Goal: Task Accomplishment & Management: Manage account settings

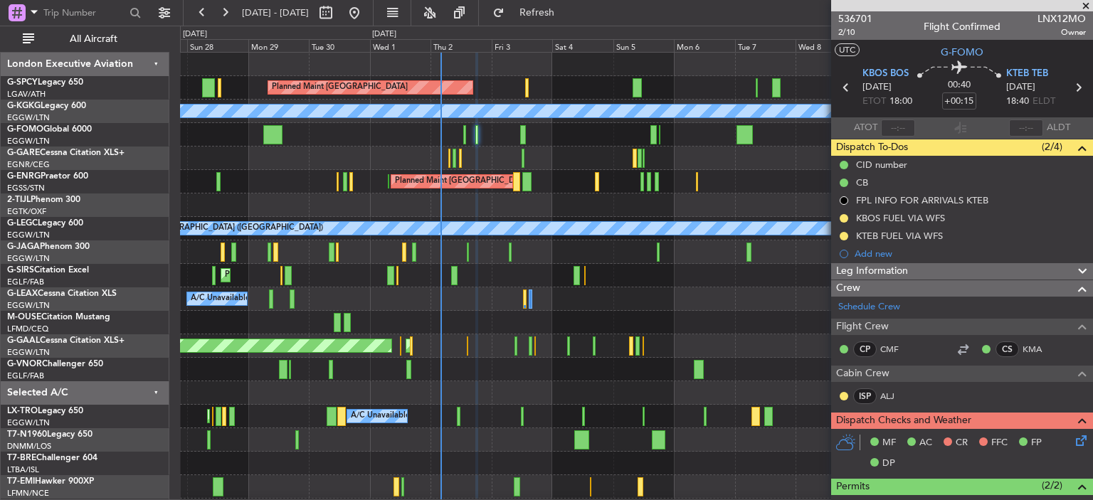
click at [1074, 444] on icon at bounding box center [1078, 438] width 11 height 11
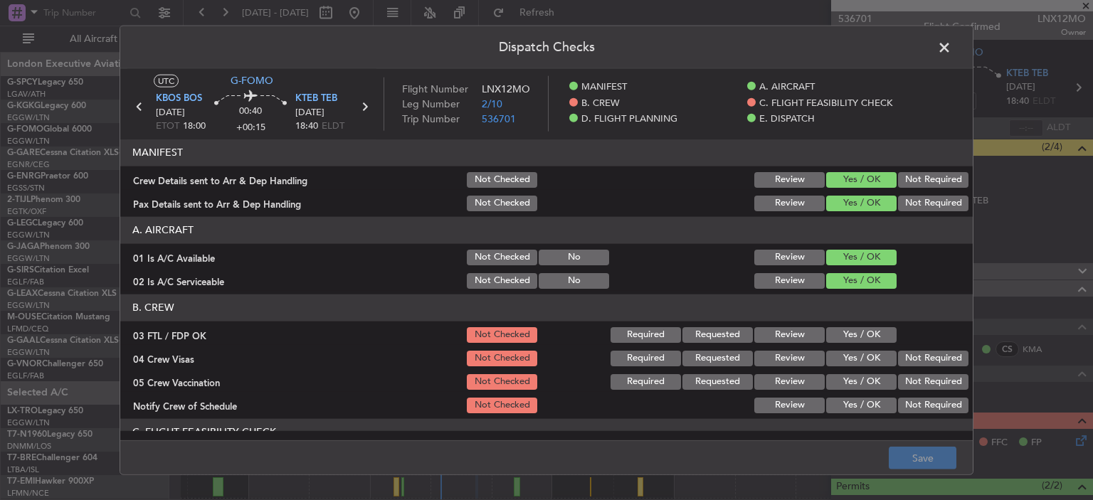
click at [832, 335] on button "Yes / OK" at bounding box center [861, 335] width 70 height 16
click at [925, 351] on button "Not Required" at bounding box center [933, 358] width 70 height 16
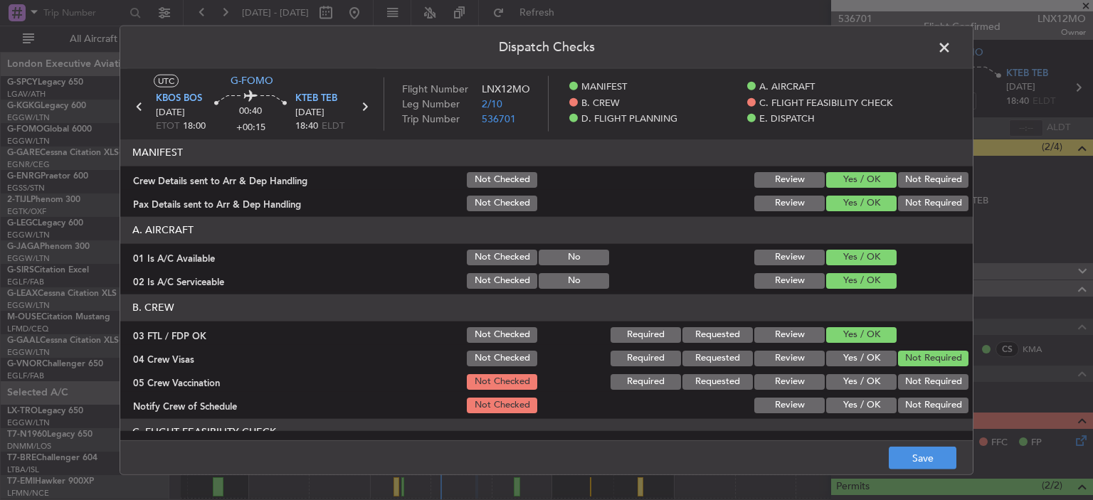
click at [929, 383] on button "Not Required" at bounding box center [933, 381] width 70 height 16
click at [870, 407] on button "Yes / OK" at bounding box center [861, 405] width 70 height 16
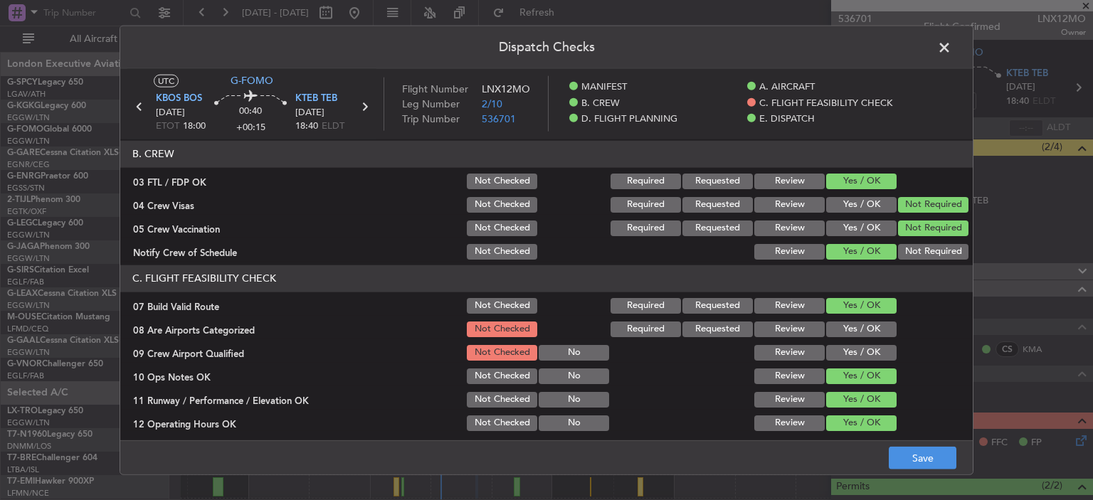
scroll to position [155, 0]
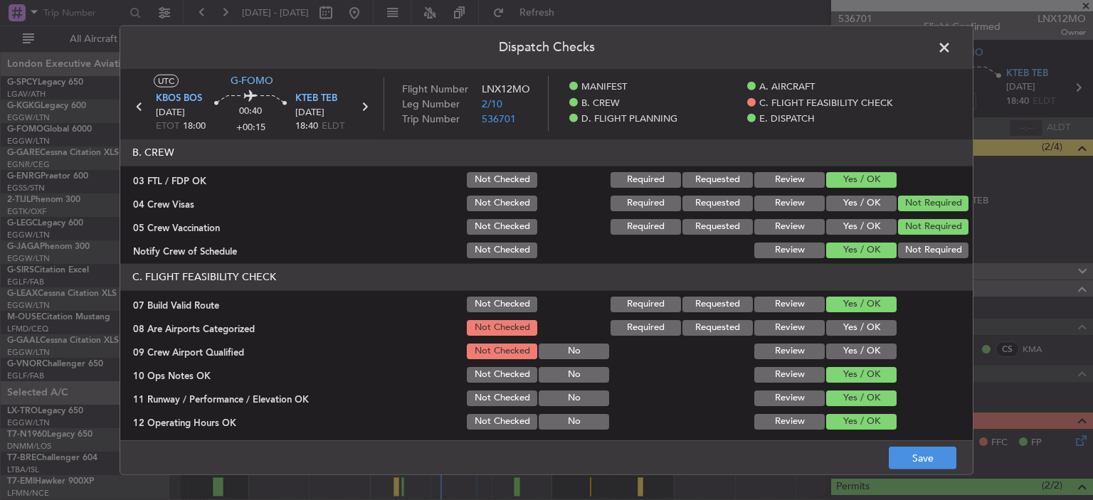
click at [847, 322] on button "Yes / OK" at bounding box center [861, 327] width 70 height 16
click at [855, 354] on button "Yes / OK" at bounding box center [861, 351] width 70 height 16
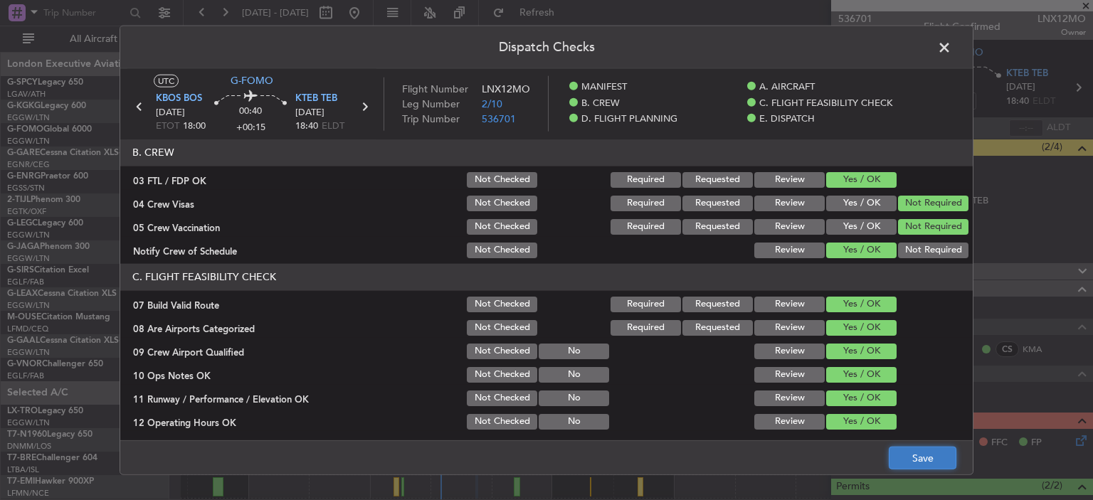
click at [925, 463] on button "Save" at bounding box center [922, 458] width 68 height 23
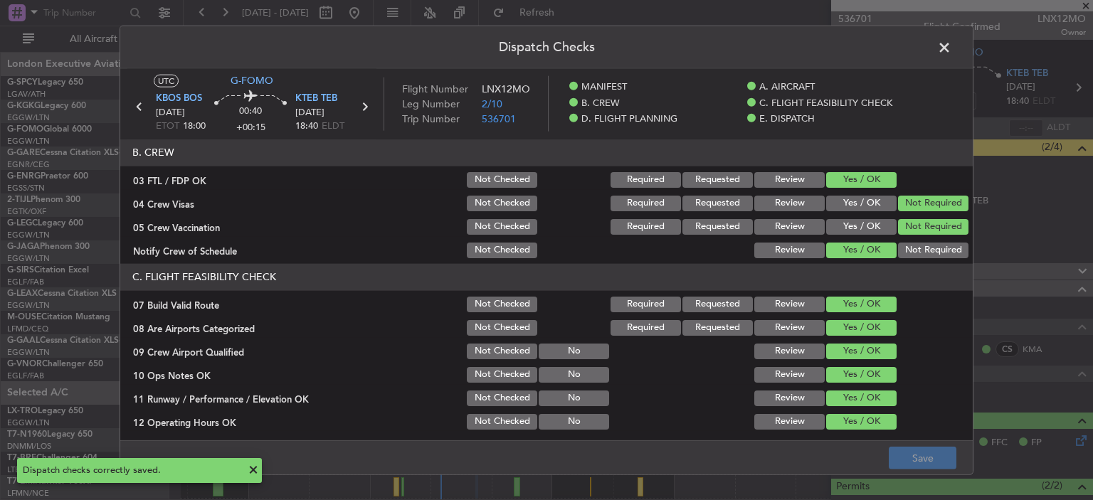
click at [951, 48] on span at bounding box center [951, 50] width 0 height 28
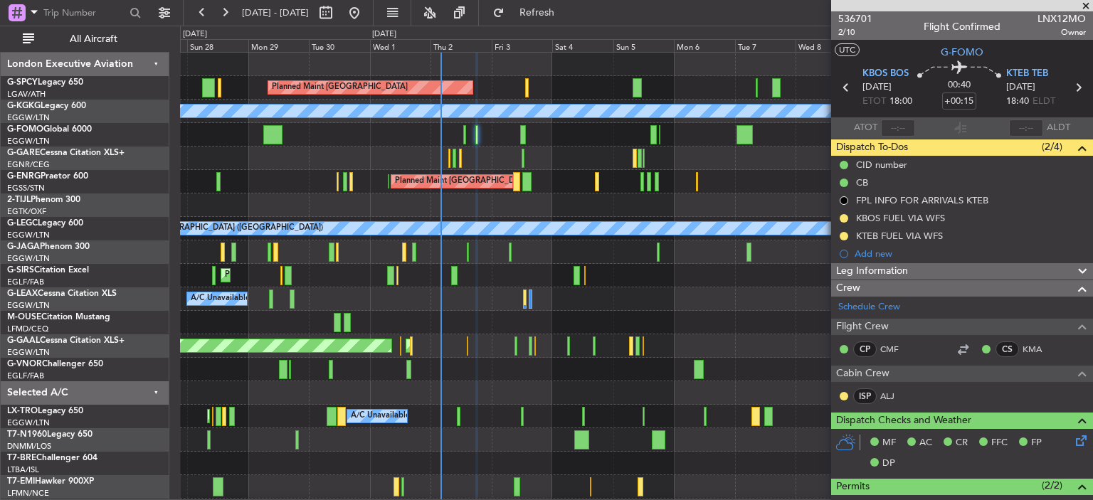
click at [466, 133] on div "Planned Maint [GEOGRAPHIC_DATA] ([GEOGRAPHIC_DATA])" at bounding box center [636, 134] width 912 height 23
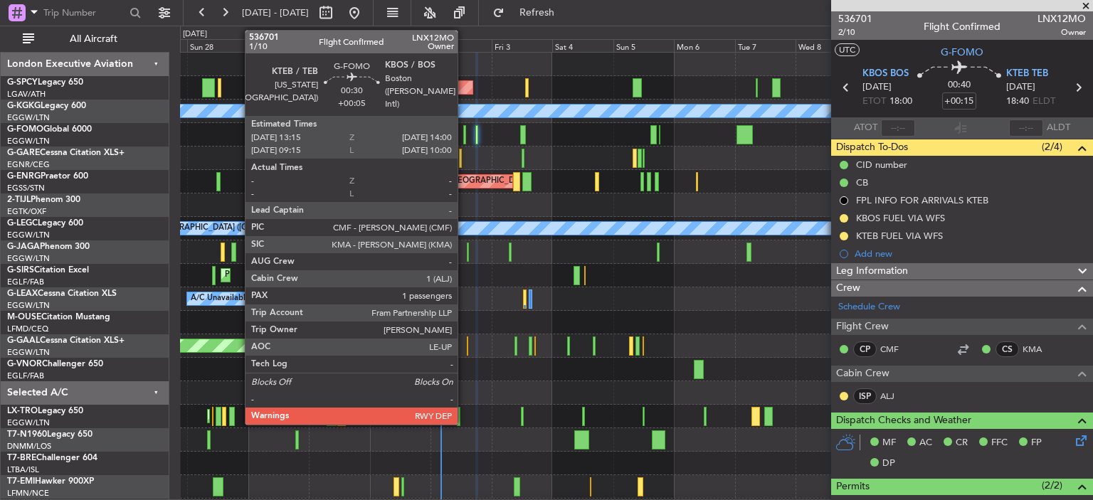
click at [464, 136] on div at bounding box center [464, 134] width 2 height 19
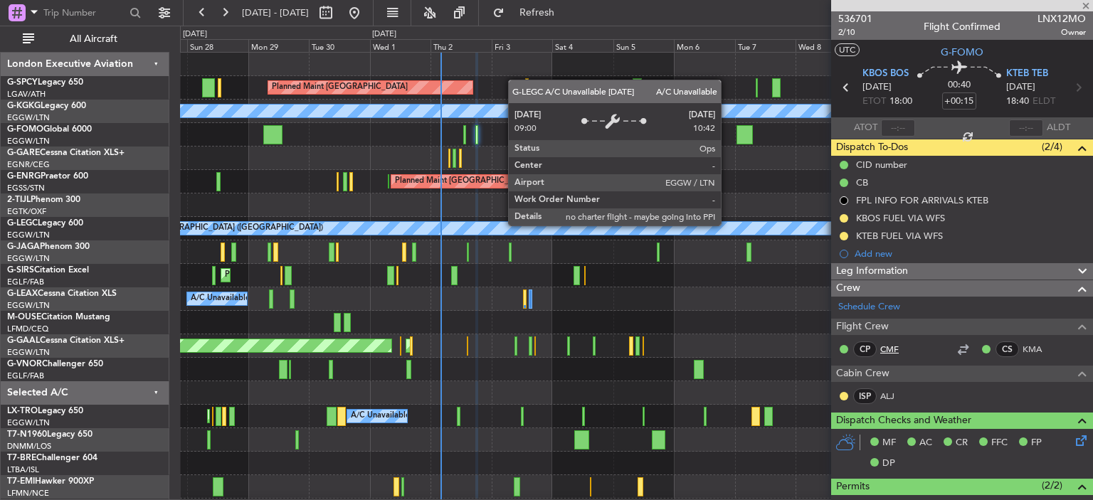
type input "+00:05"
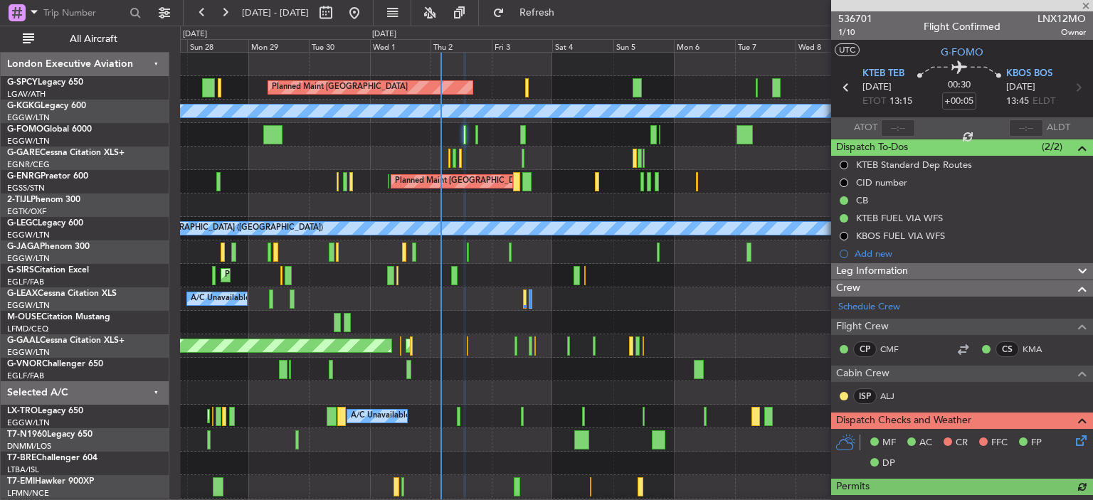
click at [1073, 440] on icon at bounding box center [1078, 438] width 11 height 11
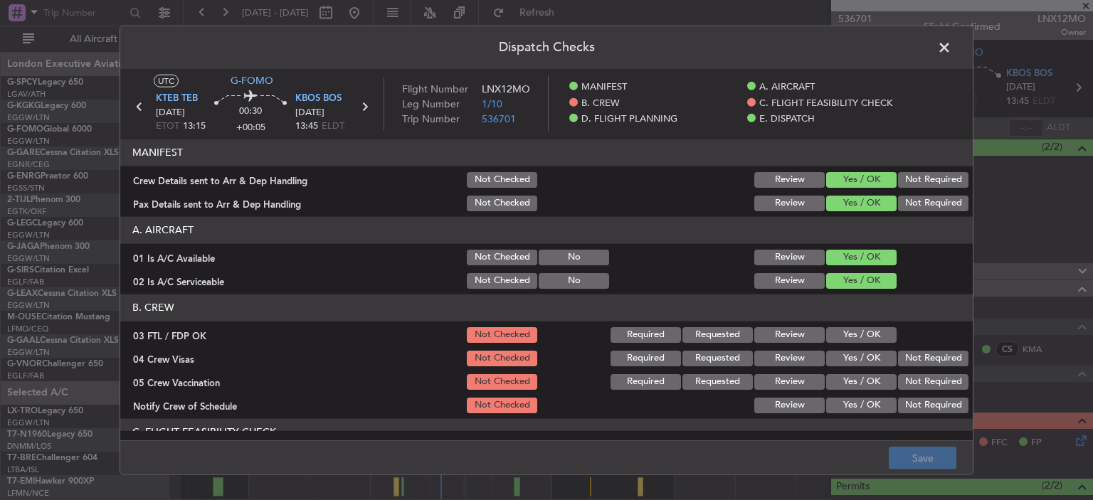
click at [849, 336] on button "Yes / OK" at bounding box center [861, 335] width 70 height 16
click at [911, 361] on button "Not Required" at bounding box center [933, 358] width 70 height 16
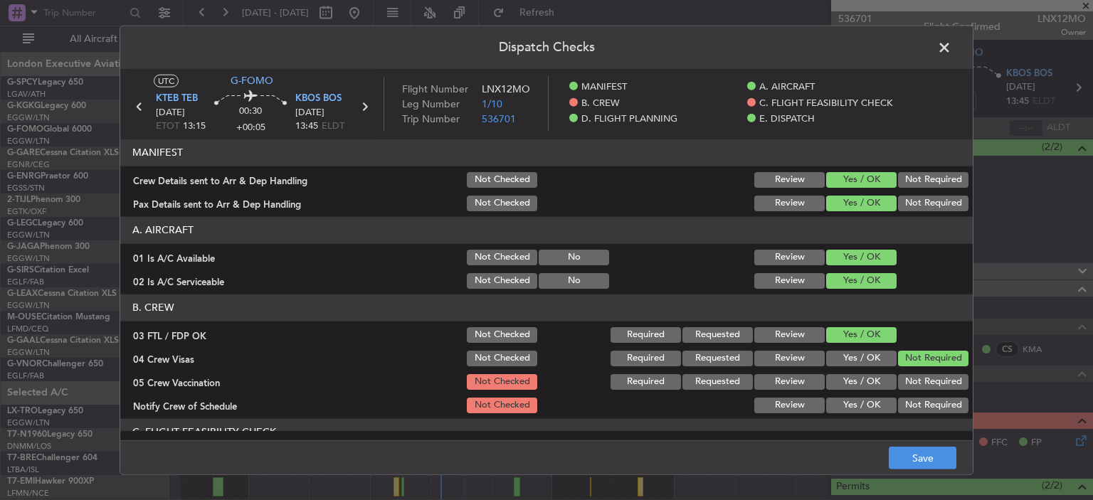
click at [913, 381] on button "Not Required" at bounding box center [933, 381] width 70 height 16
click at [861, 406] on button "Yes / OK" at bounding box center [861, 405] width 70 height 16
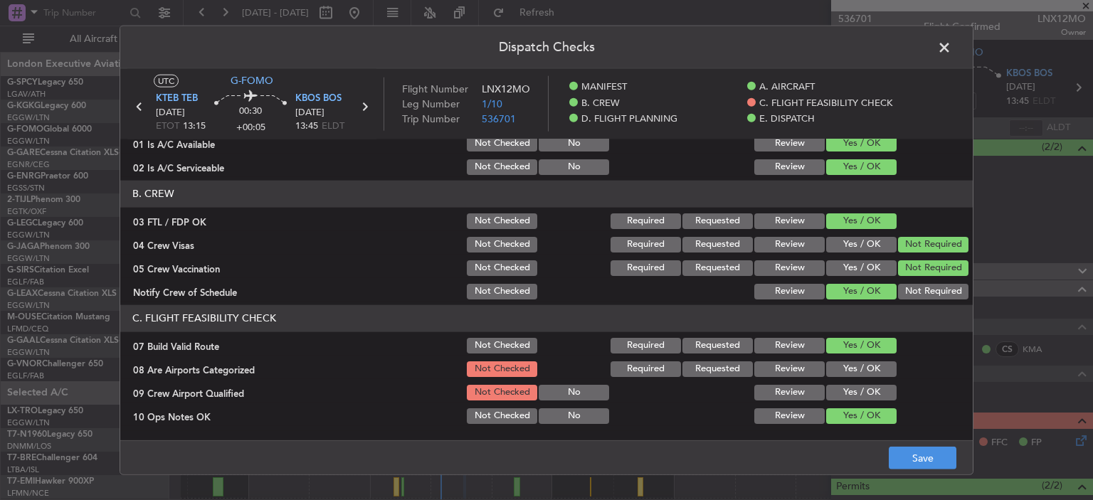
scroll to position [120, 0]
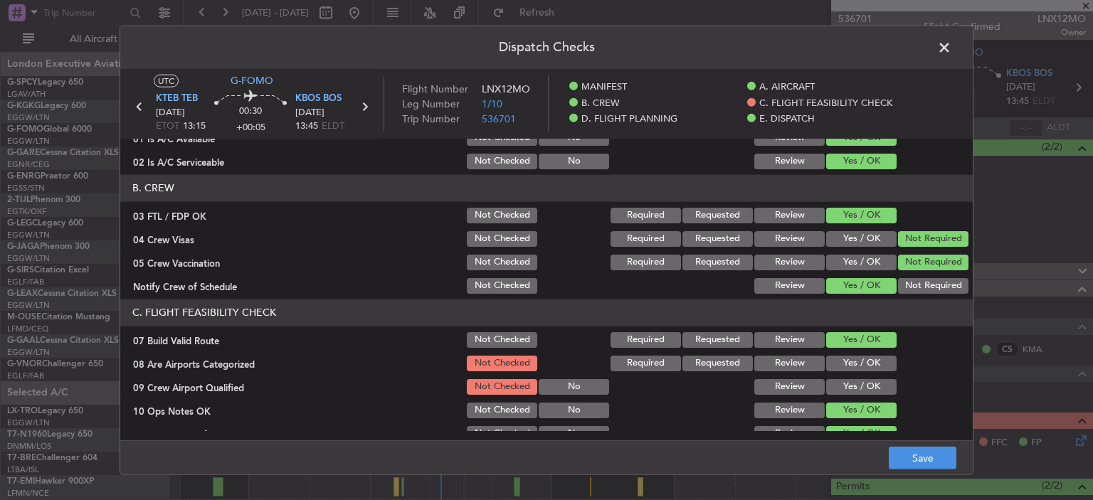
click at [855, 366] on button "Yes / OK" at bounding box center [861, 363] width 70 height 16
click at [856, 379] on button "Yes / OK" at bounding box center [861, 386] width 70 height 16
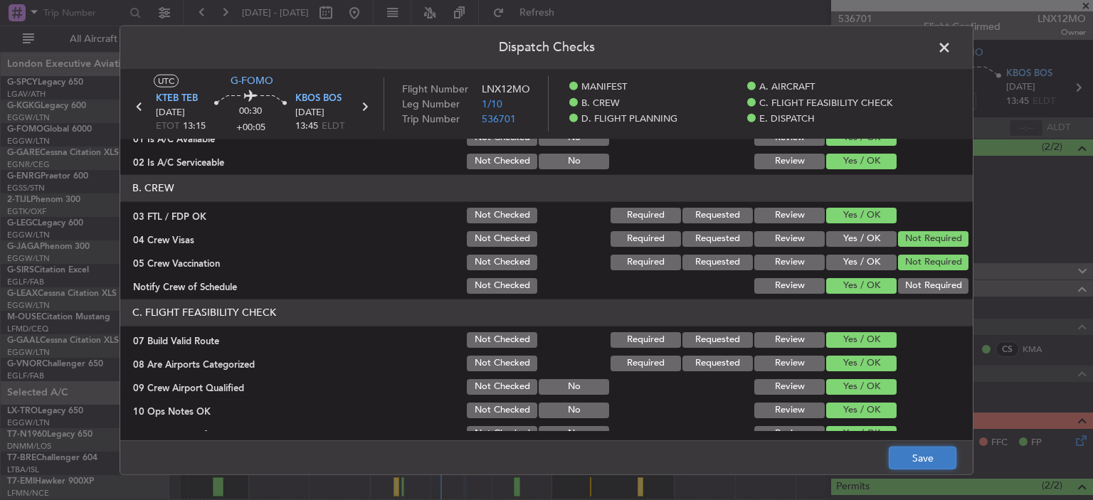
click at [931, 455] on button "Save" at bounding box center [922, 458] width 68 height 23
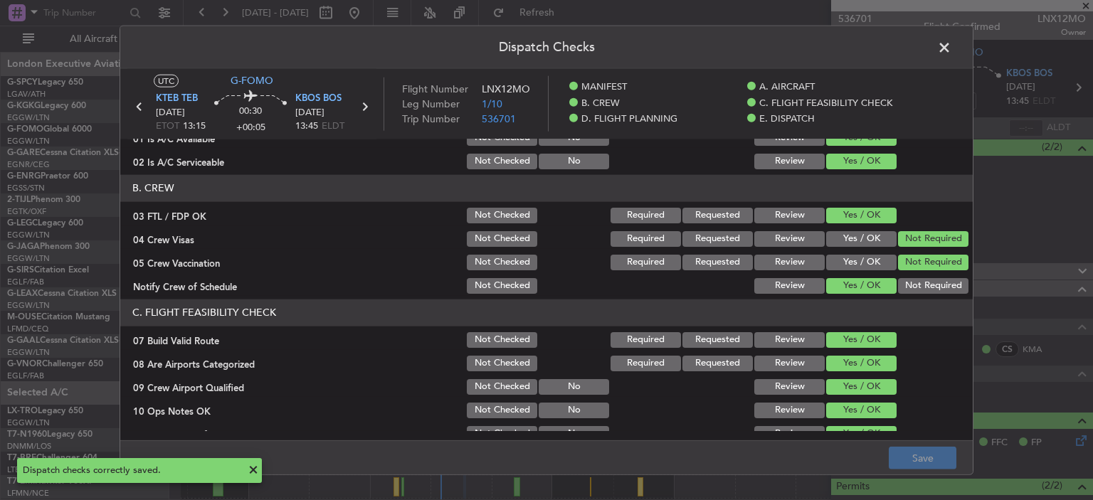
click at [951, 49] on span at bounding box center [951, 50] width 0 height 28
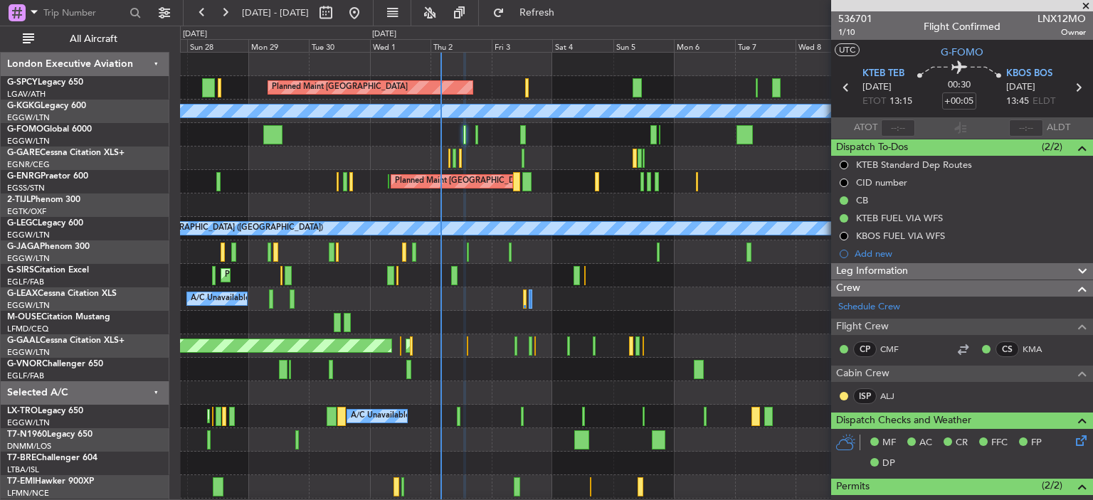
scroll to position [389, 0]
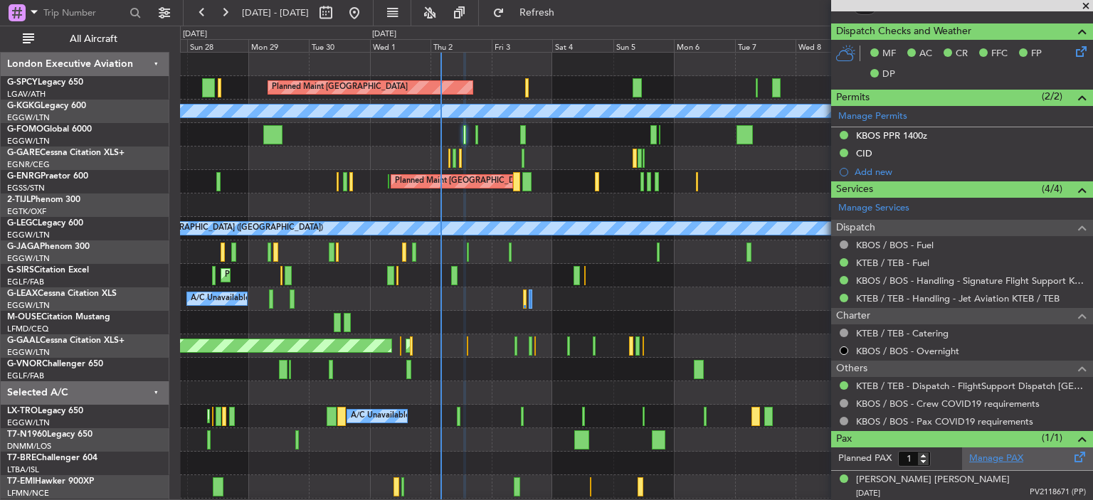
click at [987, 460] on link "Manage PAX" at bounding box center [996, 459] width 54 height 14
click at [571, 21] on button "Refresh" at bounding box center [528, 12] width 85 height 23
